Goal: Register for event/course

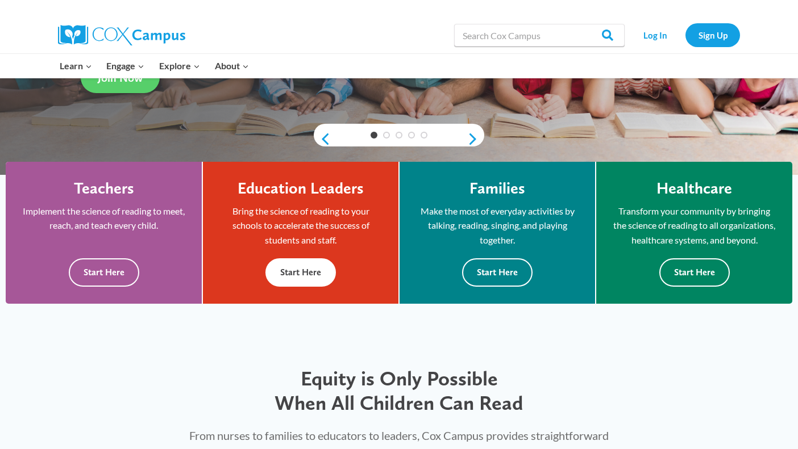
scroll to position [240, 0]
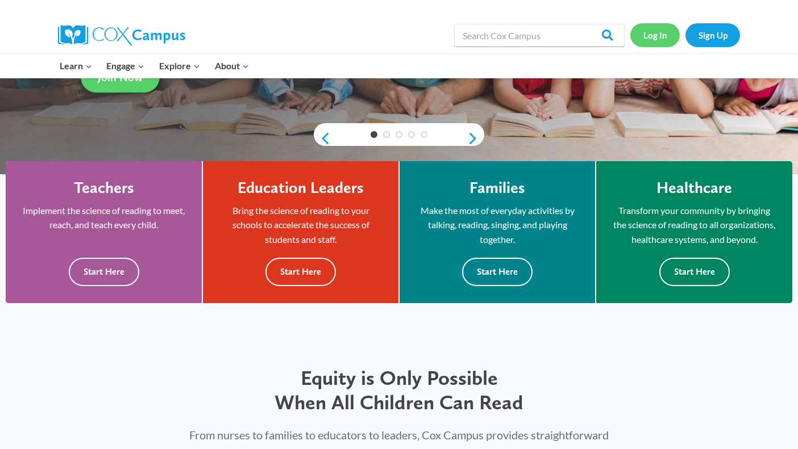
click at [647, 34] on link "Log In" at bounding box center [654, 34] width 49 height 23
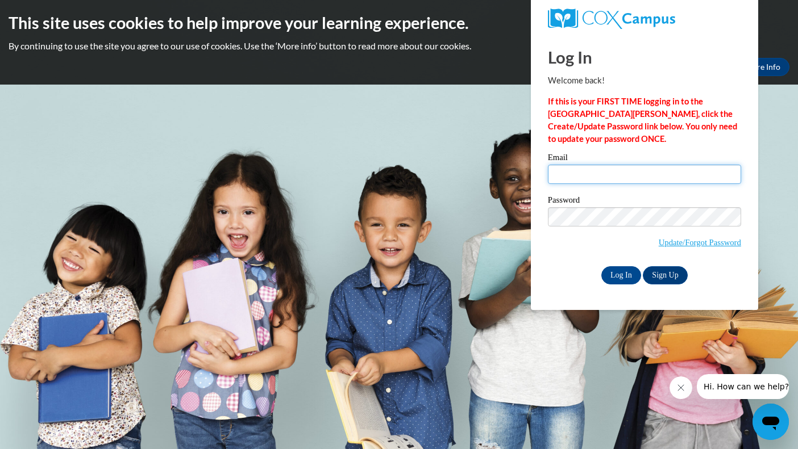
click at [601, 172] on input "Email" at bounding box center [644, 174] width 193 height 19
type input "jjulian@gracesystem.org"
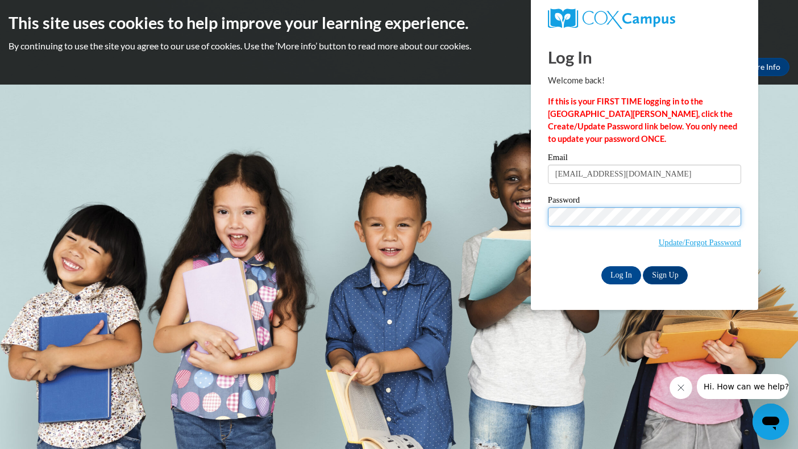
click at [620, 273] on input "Log In" at bounding box center [621, 275] width 40 height 18
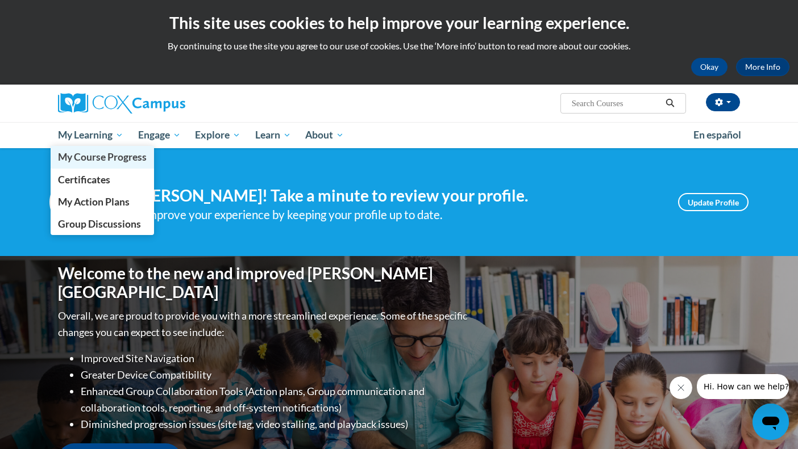
click at [90, 153] on span "My Course Progress" at bounding box center [102, 157] width 89 height 12
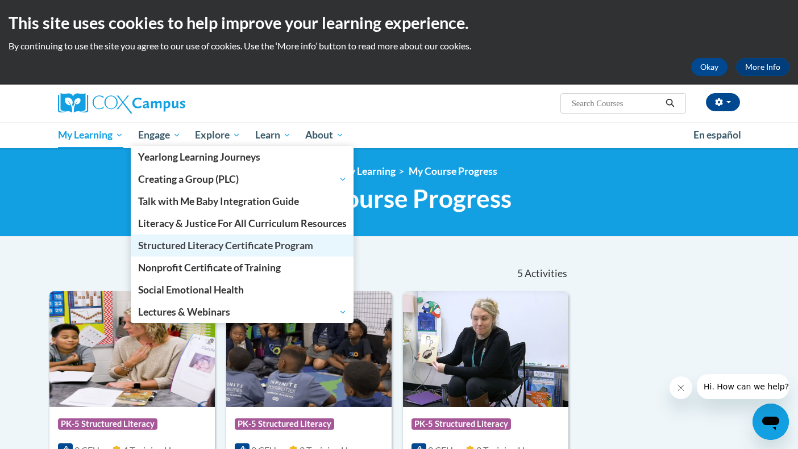
click at [182, 244] on span "Structured Literacy Certificate Program" at bounding box center [225, 246] width 175 height 12
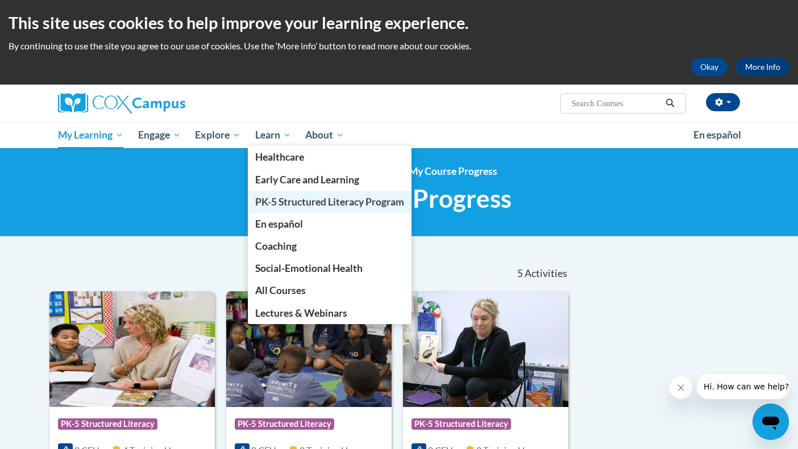
click at [278, 201] on span "PK-5 Structured Literacy Program" at bounding box center [329, 202] width 149 height 12
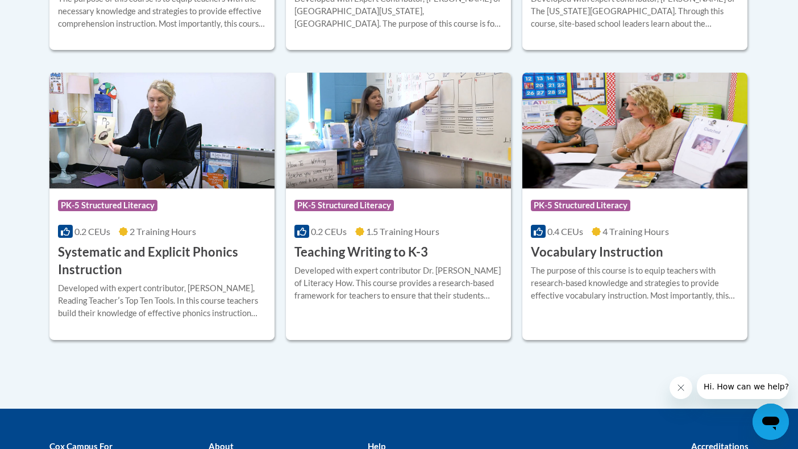
scroll to position [1303, 0]
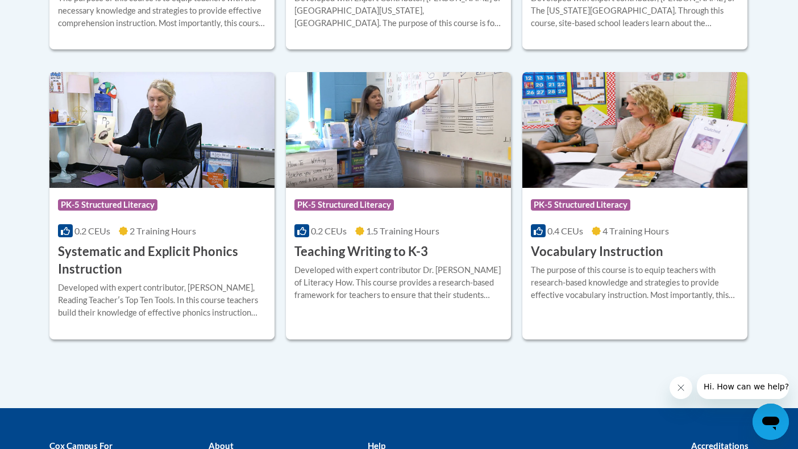
click at [339, 205] on span "PK-5 Structured Literacy" at bounding box center [343, 204] width 99 height 11
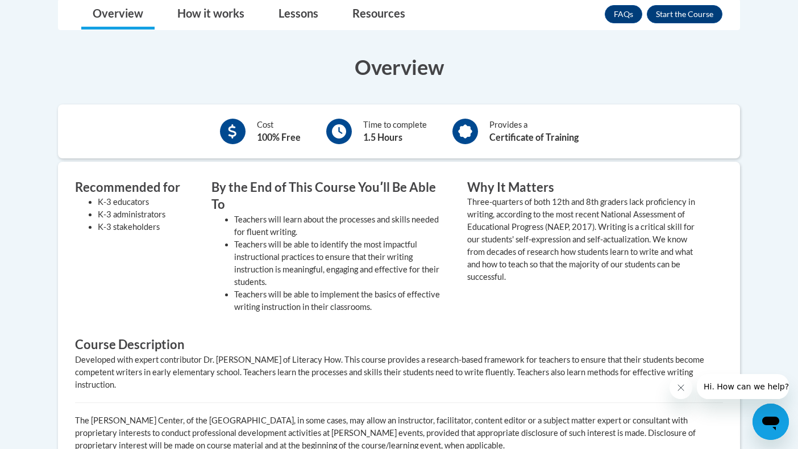
scroll to position [331, 0]
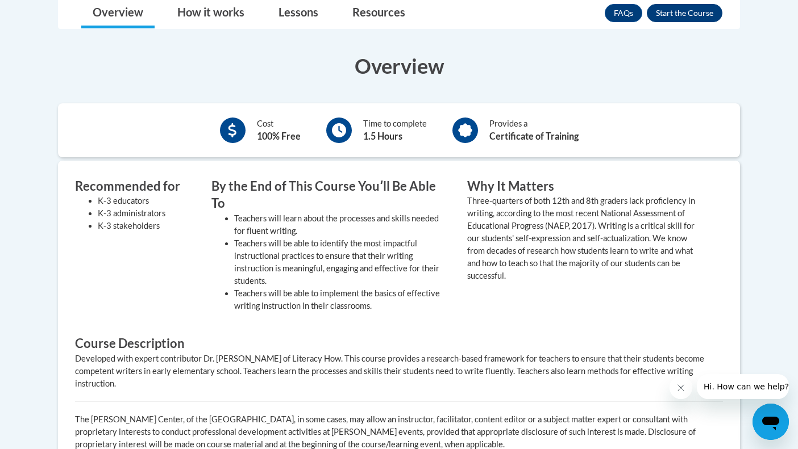
click at [669, 14] on button "Enroll" at bounding box center [685, 13] width 76 height 18
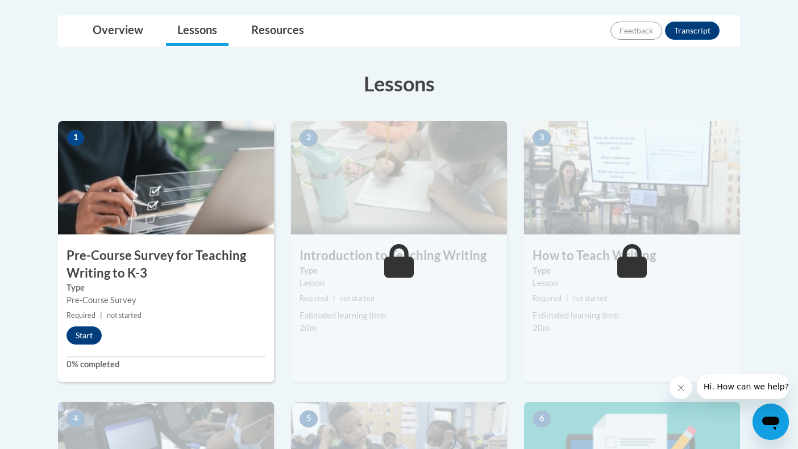
scroll to position [261, 0]
click at [85, 331] on button "Start" at bounding box center [83, 335] width 35 height 18
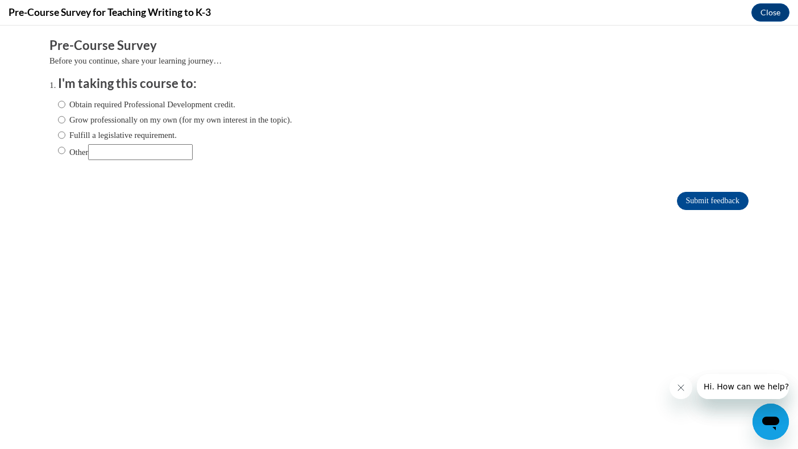
scroll to position [0, 0]
click at [62, 134] on input "Fulfill a legislative requirement." at bounding box center [61, 135] width 7 height 12
radio input "true"
click at [688, 199] on input "Submit feedback" at bounding box center [713, 201] width 72 height 18
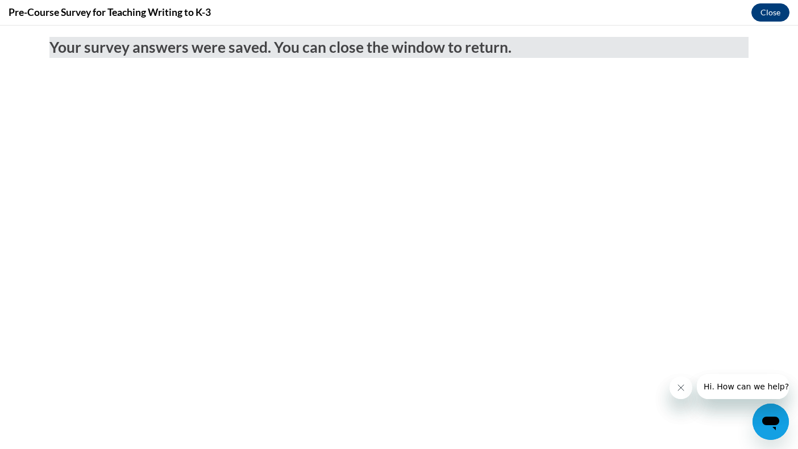
click at [771, 11] on button "Close" at bounding box center [770, 12] width 38 height 18
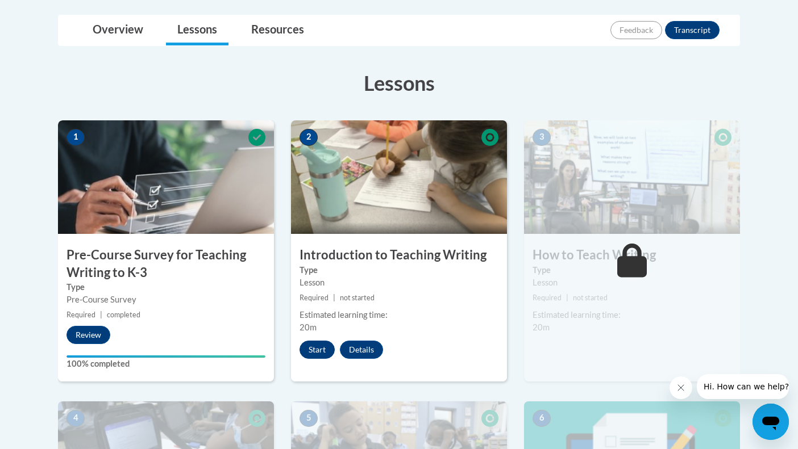
click at [312, 347] on button "Start" at bounding box center [316, 350] width 35 height 18
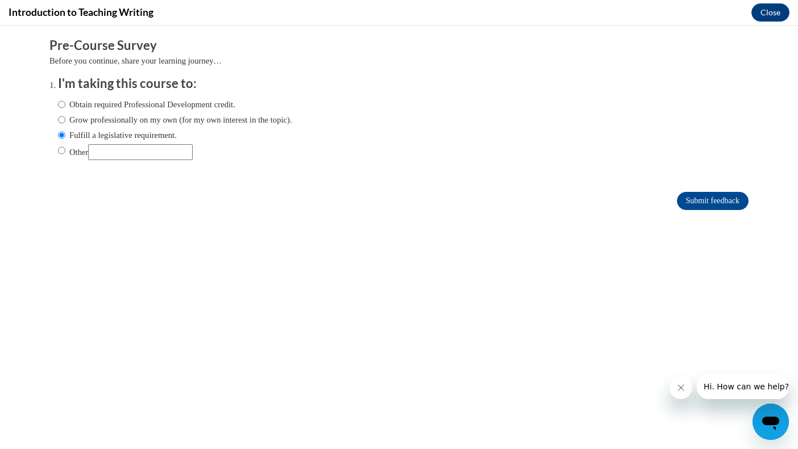
click at [670, 207] on div "Submit feedback" at bounding box center [398, 201] width 699 height 18
click at [690, 199] on input "Submit feedback" at bounding box center [713, 201] width 72 height 18
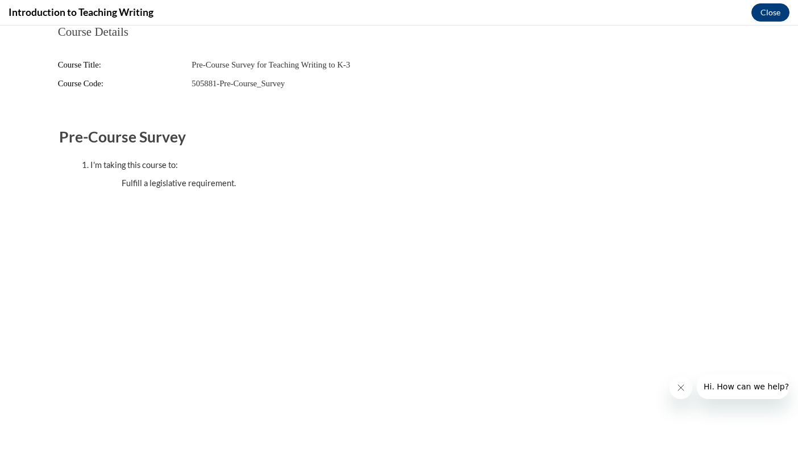
click at [772, 12] on button "Close" at bounding box center [770, 12] width 38 height 18
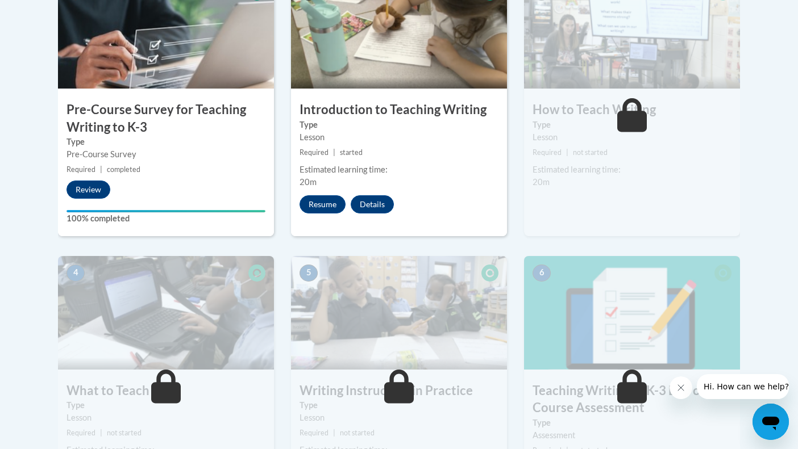
scroll to position [406, 0]
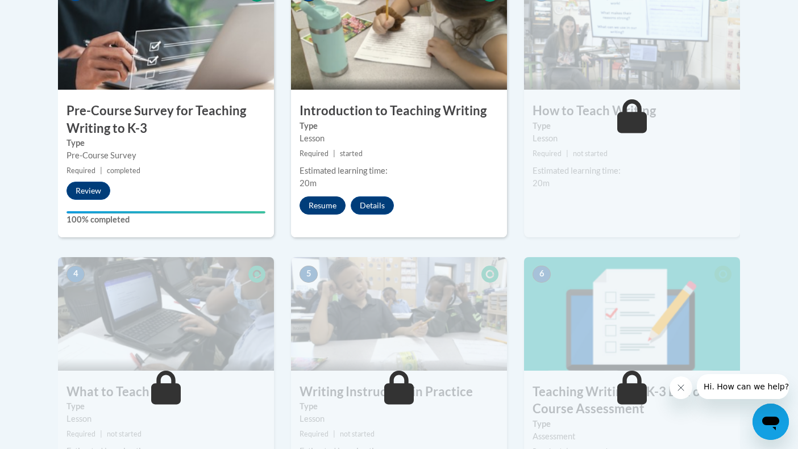
click at [315, 199] on button "Resume" at bounding box center [322, 206] width 46 height 18
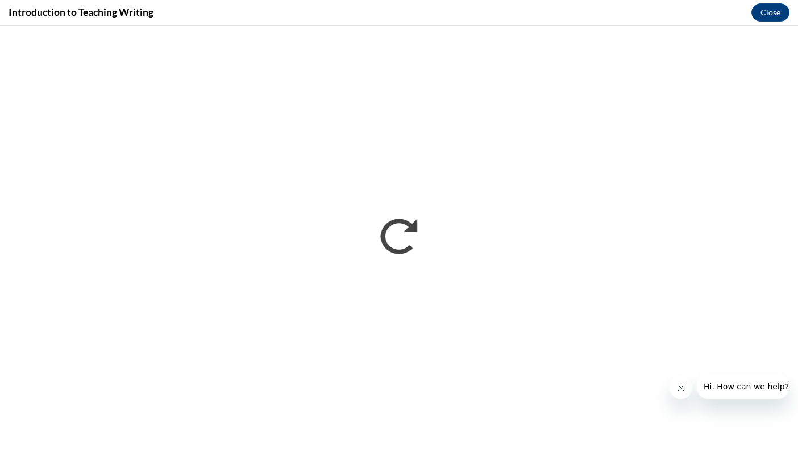
scroll to position [0, 0]
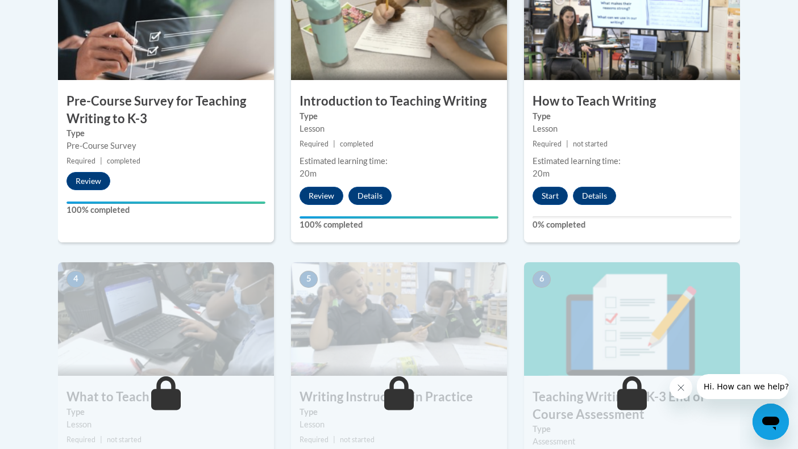
scroll to position [400, 0]
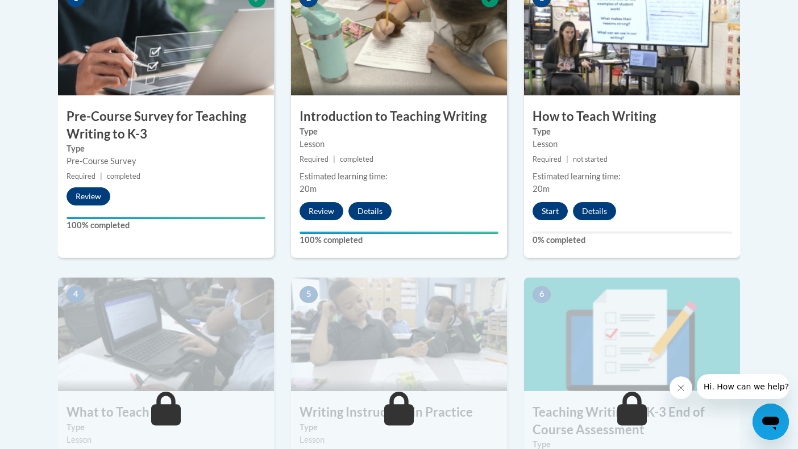
click at [549, 209] on button "Start" at bounding box center [549, 211] width 35 height 18
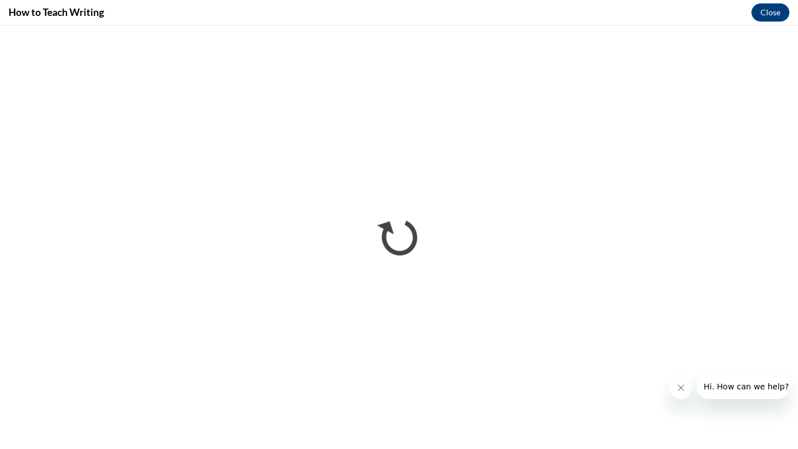
scroll to position [0, 0]
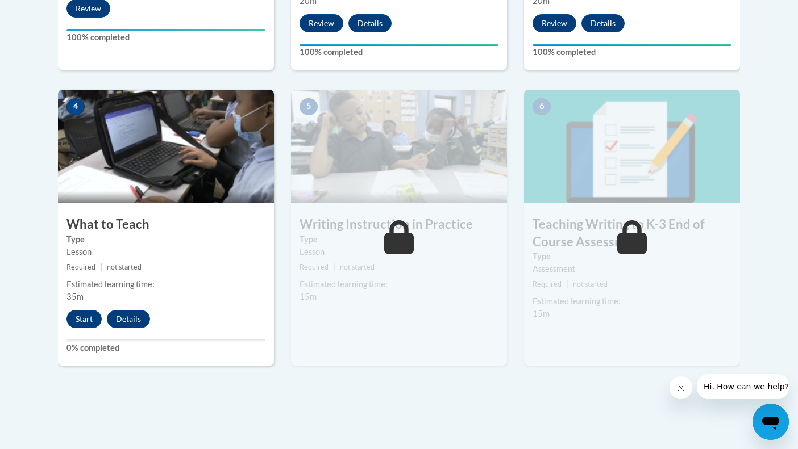
scroll to position [589, 0]
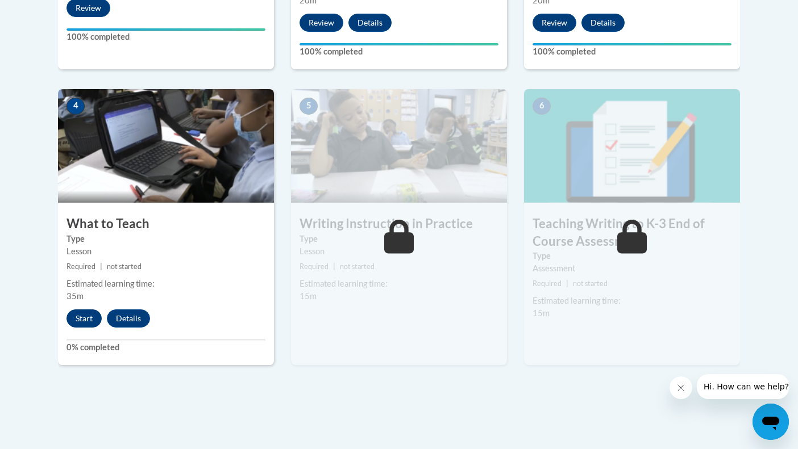
click at [87, 313] on button "Start" at bounding box center [83, 319] width 35 height 18
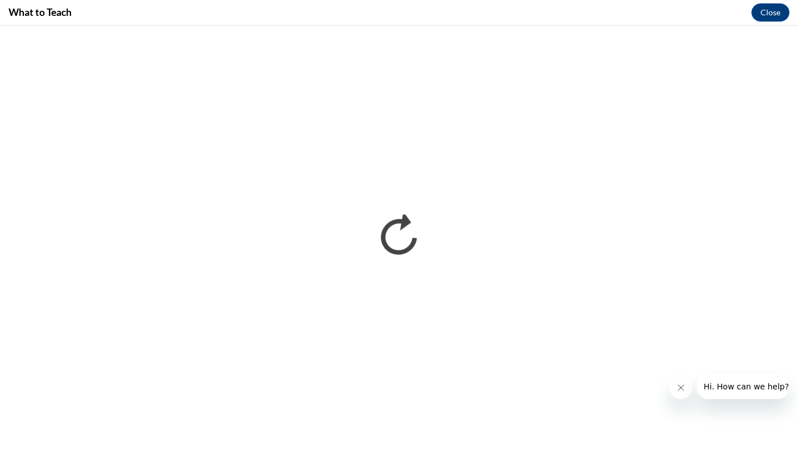
scroll to position [0, 0]
